Goal: Task Accomplishment & Management: Use online tool/utility

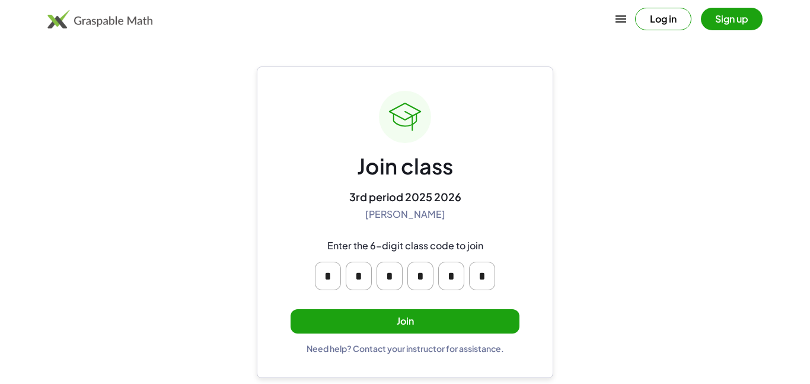
click at [394, 322] on button "Join" at bounding box center [405, 321] width 229 height 24
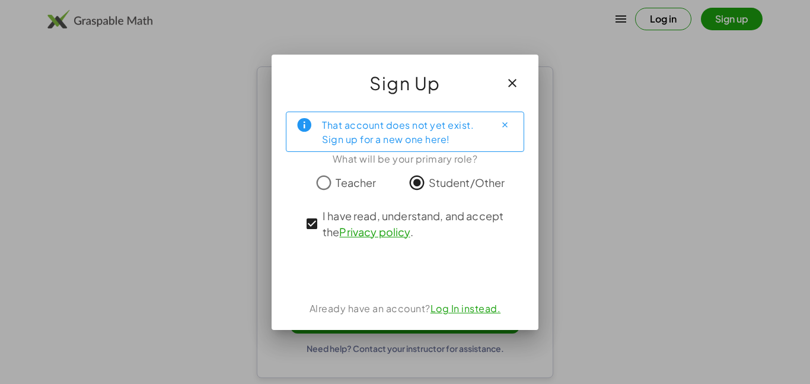
click at [357, 233] on link "Privacy policy" at bounding box center [374, 232] width 71 height 14
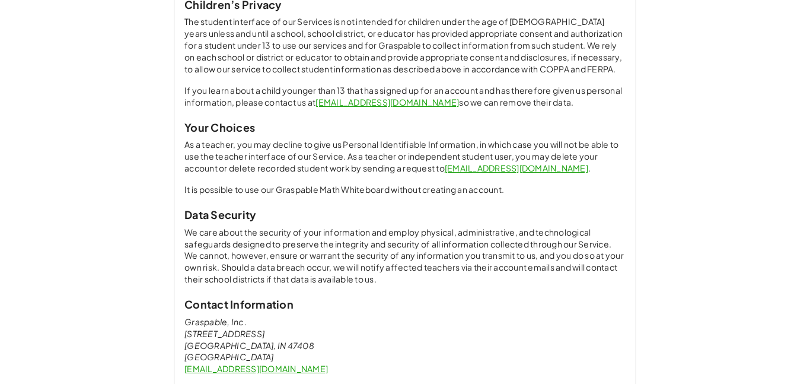
scroll to position [899, 0]
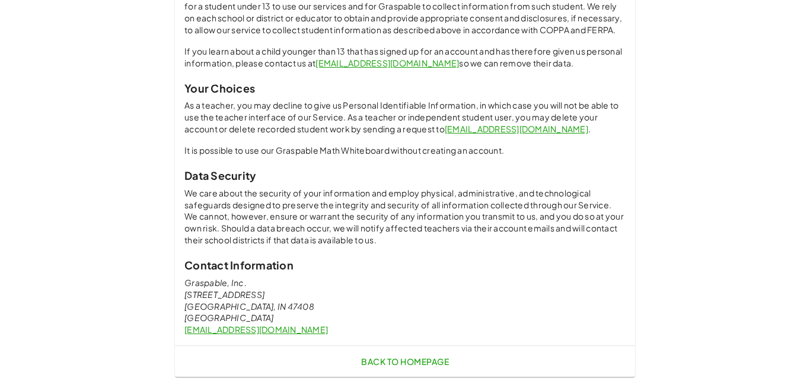
click at [380, 363] on span "Back to Homepage" at bounding box center [405, 361] width 88 height 11
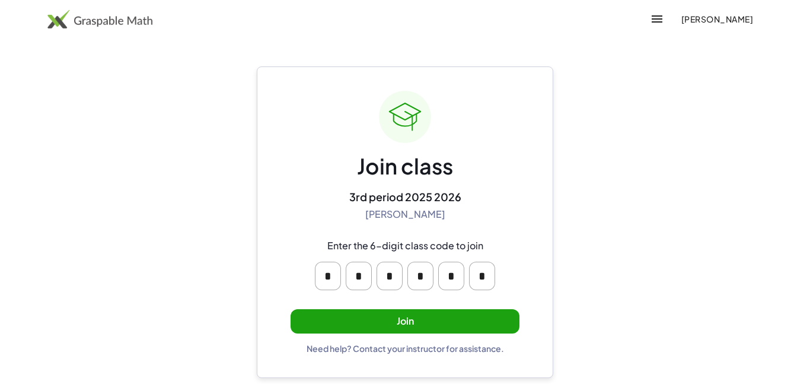
click at [382, 326] on button "Join" at bounding box center [405, 321] width 229 height 24
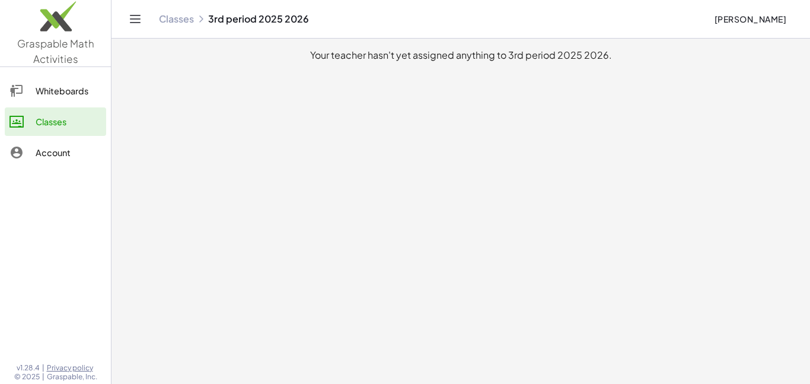
click at [478, 146] on main "Your teacher hasn't yet assigned anything to 3rd period 2025 2026." at bounding box center [461, 192] width 699 height 384
